Goal: Task Accomplishment & Management: Manage account settings

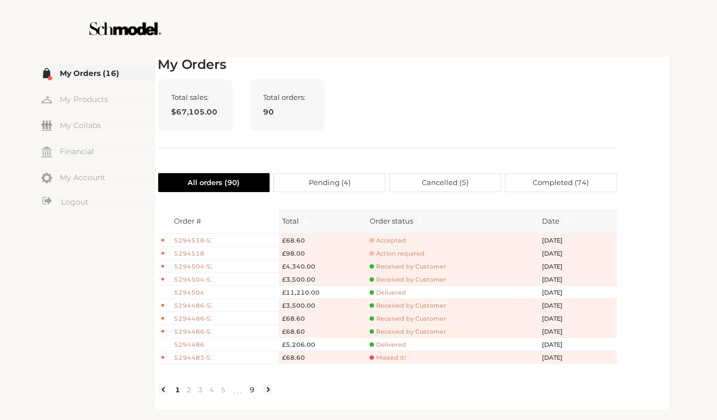
click at [256, 395] on link "9" at bounding box center [252, 390] width 11 height 10
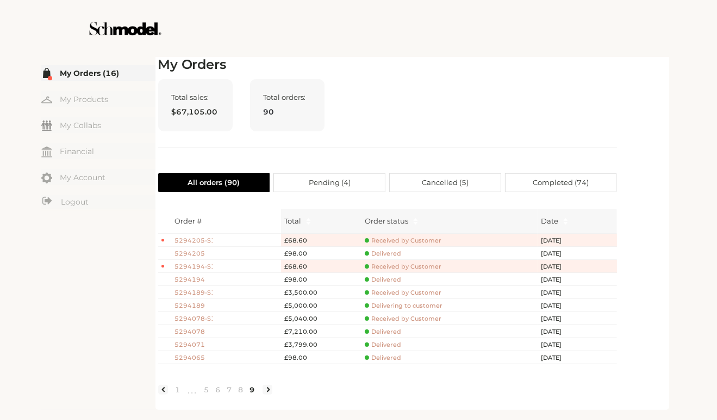
click at [577, 185] on span "Completed ( 74 )" at bounding box center [560, 183] width 56 height 18
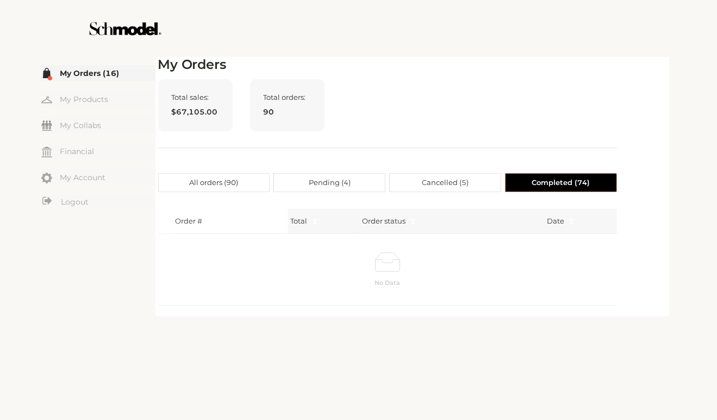
click at [209, 188] on span "All orders ( 90 )" at bounding box center [213, 183] width 49 height 18
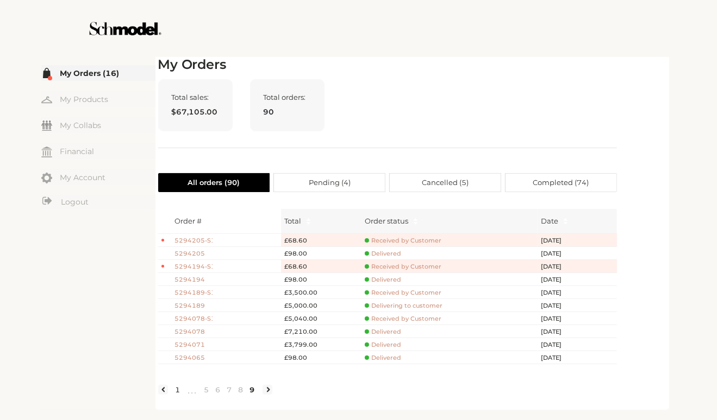
click at [178, 395] on link "1" at bounding box center [177, 390] width 11 height 10
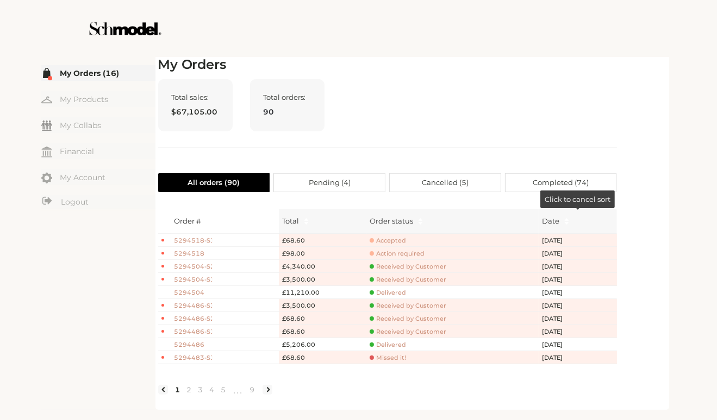
click at [577, 178] on span "Completed ( 74 )" at bounding box center [560, 183] width 56 height 18
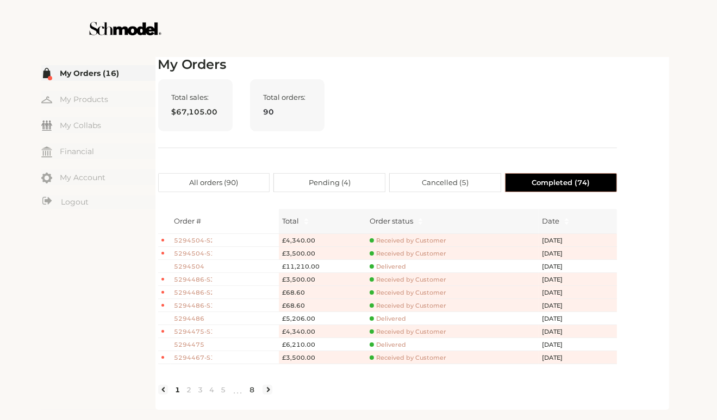
click at [252, 395] on link "8" at bounding box center [252, 390] width 11 height 10
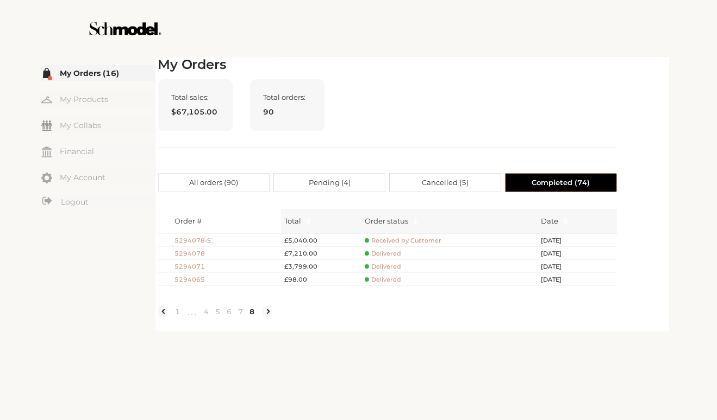
click at [529, 117] on div "Total sales: $67,105.00 Total orders: 90" at bounding box center [387, 113] width 458 height 69
click at [480, 141] on div "Total sales: $67,105.00 Total orders: 90" at bounding box center [387, 113] width 458 height 69
drag, startPoint x: 508, startPoint y: 163, endPoint x: 507, endPoint y: 156, distance: 6.6
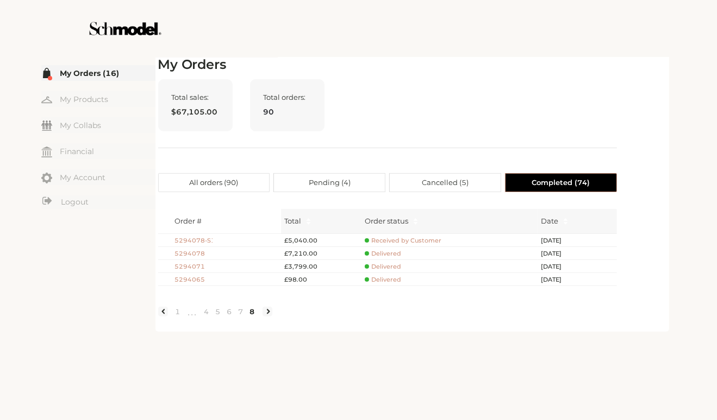
click at [508, 162] on div "My Orders Total sales: $67,105.00 Total orders: 90 All orders ( 90 ) Pending ( …" at bounding box center [387, 193] width 458 height 272
click at [472, 184] on label "Cancelled ( 5 )" at bounding box center [445, 182] width 111 height 19
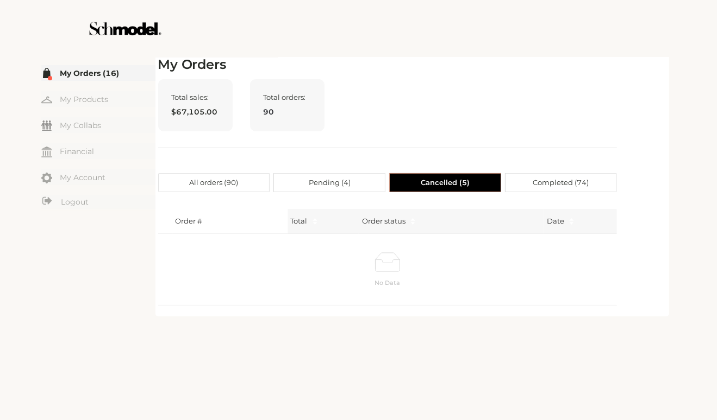
click at [332, 182] on span "Pending ( 4 )" at bounding box center [330, 183] width 42 height 18
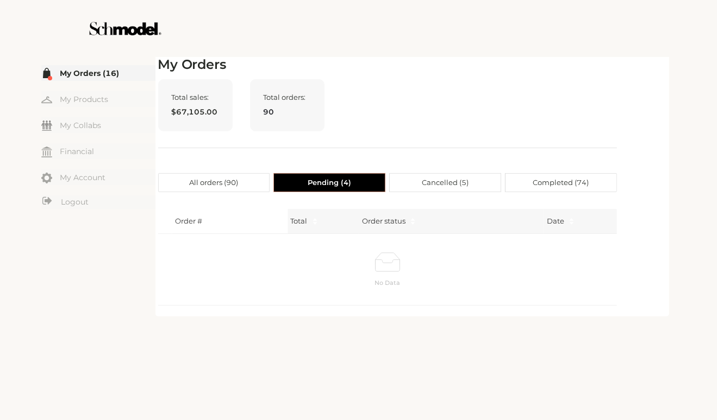
click at [224, 184] on span "All orders ( 90 )" at bounding box center [213, 183] width 49 height 18
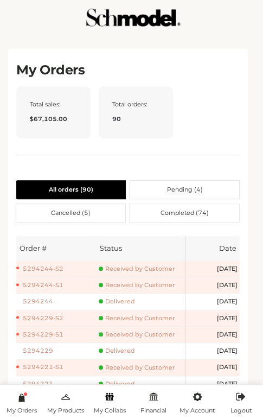
scroll to position [52, 0]
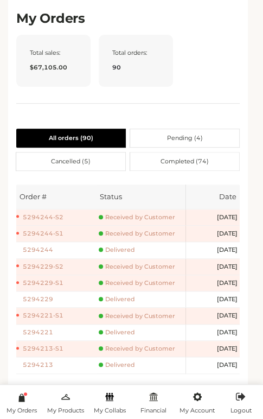
click at [174, 141] on span "Pending ( 4 )" at bounding box center [185, 138] width 36 height 18
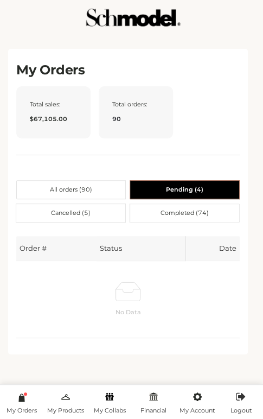
scroll to position [0, 0]
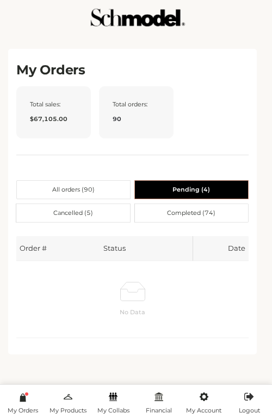
click at [54, 205] on span "Cancelled ( 5 )" at bounding box center [73, 213] width 40 height 18
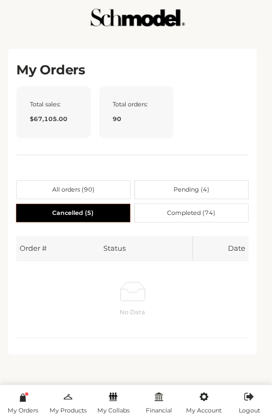
click at [194, 213] on span "Completed ( 74 )" at bounding box center [191, 213] width 48 height 18
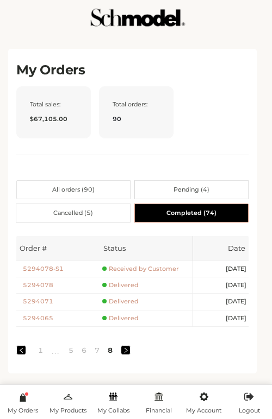
click at [41, 184] on label "All orders ( 90 )" at bounding box center [73, 189] width 114 height 19
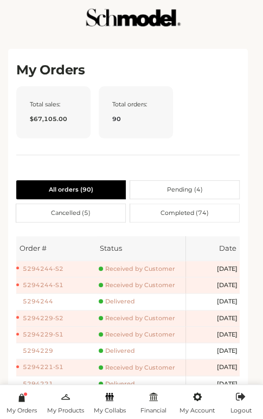
scroll to position [52, 0]
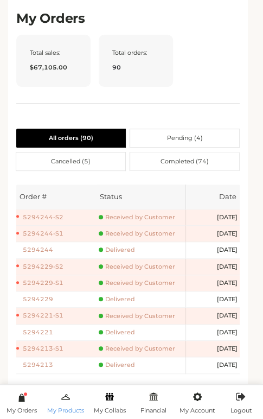
click at [59, 399] on link "My Products" at bounding box center [66, 402] width 44 height 32
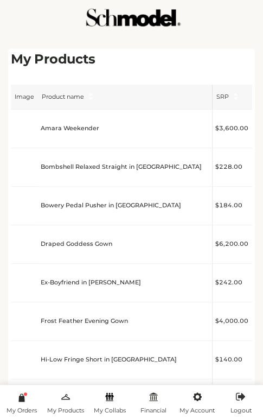
scroll to position [133, 0]
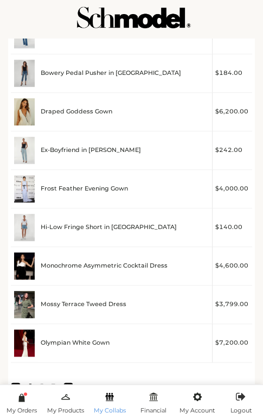
click at [111, 401] on icon at bounding box center [109, 397] width 9 height 13
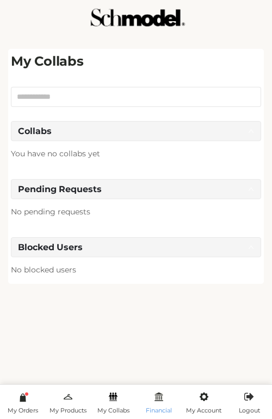
click at [166, 399] on link "Financial" at bounding box center [158, 402] width 45 height 32
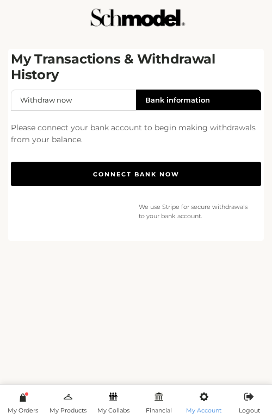
click at [205, 403] on icon at bounding box center [203, 397] width 9 height 13
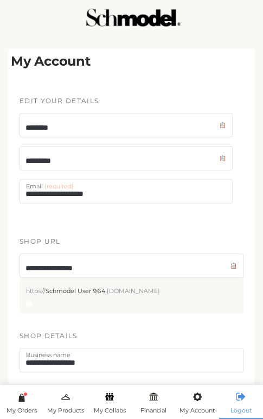
click at [241, 399] on icon at bounding box center [241, 397] width 10 height 13
